Goal: Information Seeking & Learning: Learn about a topic

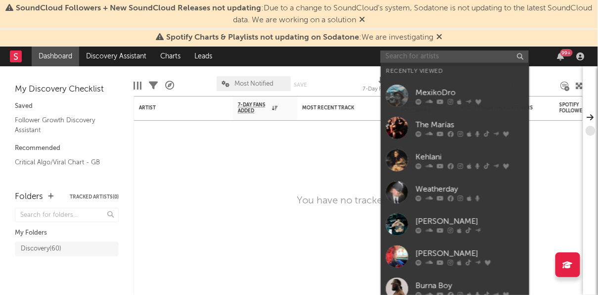
click at [405, 56] on input "text" at bounding box center [454, 56] width 148 height 12
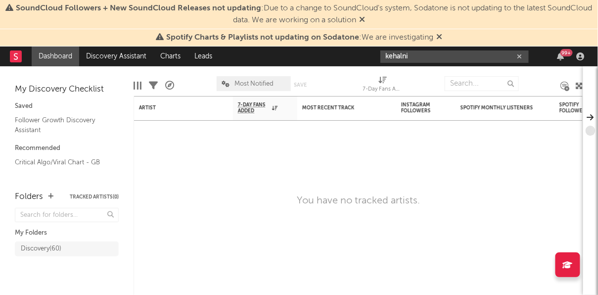
drag, startPoint x: 413, startPoint y: 57, endPoint x: 397, endPoint y: 58, distance: 15.8
click at [397, 58] on input "kehalni" at bounding box center [454, 56] width 148 height 12
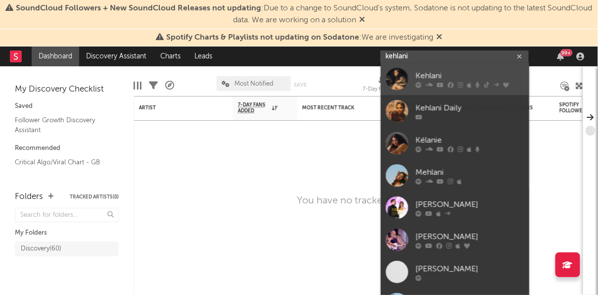
type input "kehlani"
click at [430, 79] on div "Kehlani" at bounding box center [469, 76] width 109 height 12
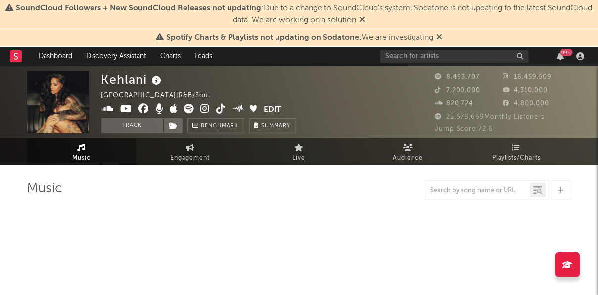
click at [439, 37] on icon at bounding box center [439, 37] width 6 height 8
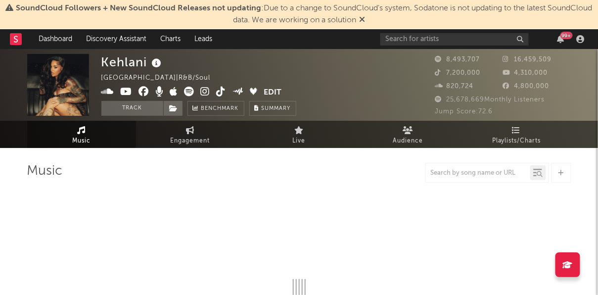
click at [365, 20] on icon at bounding box center [362, 19] width 6 height 8
select select "6m"
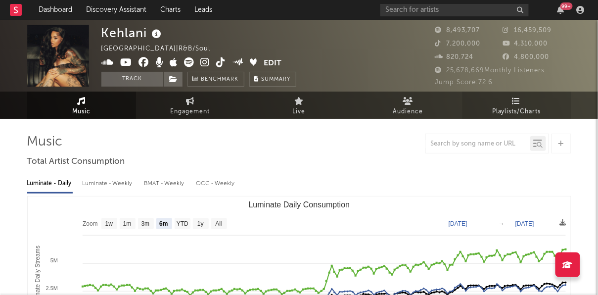
click at [510, 106] on span "Playlists/Charts" at bounding box center [516, 112] width 49 height 12
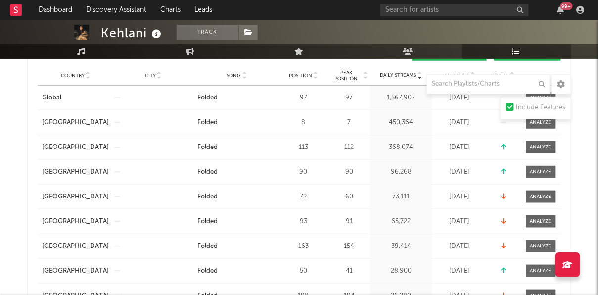
scroll to position [192, 0]
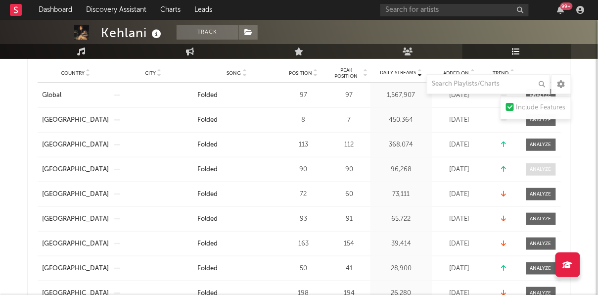
click at [526, 164] on span at bounding box center [541, 169] width 30 height 12
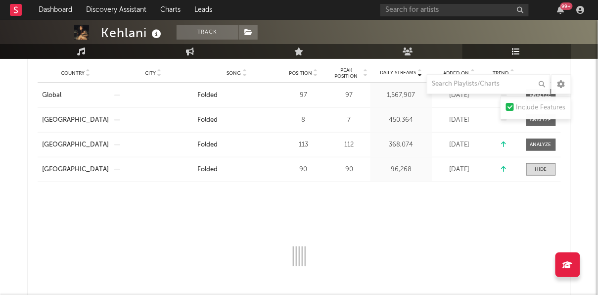
select select "1w"
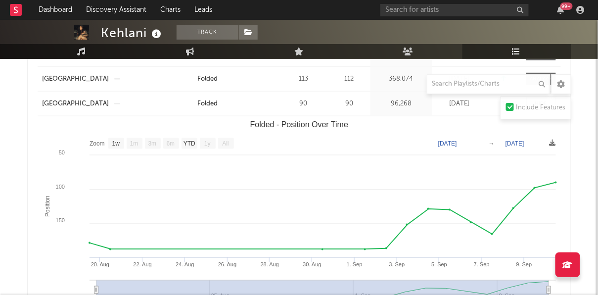
scroll to position [265, 0]
